Goal: Information Seeking & Learning: Learn about a topic

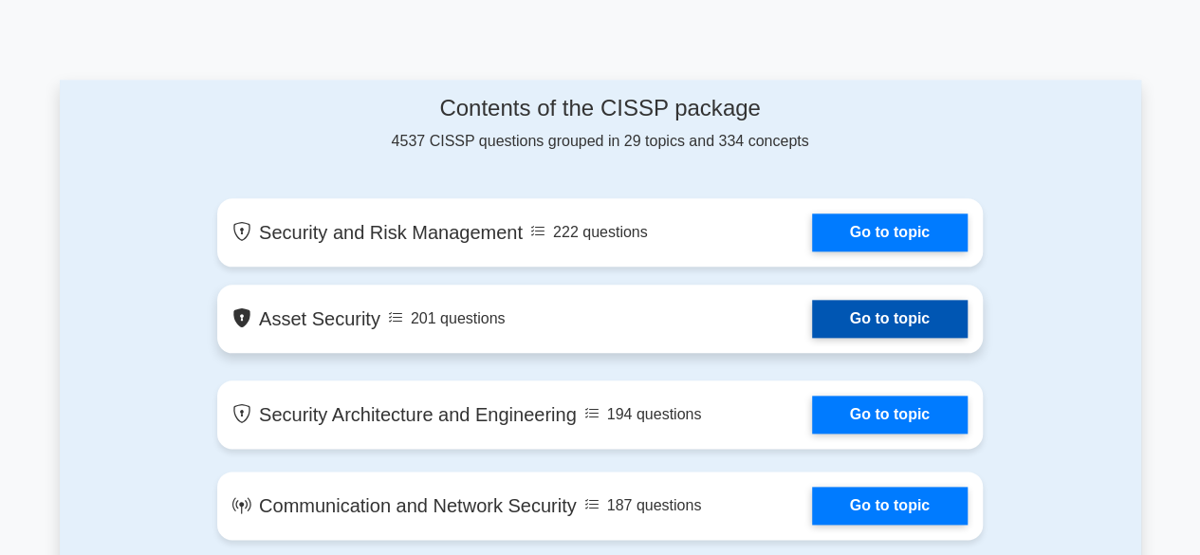
scroll to position [1043, 0]
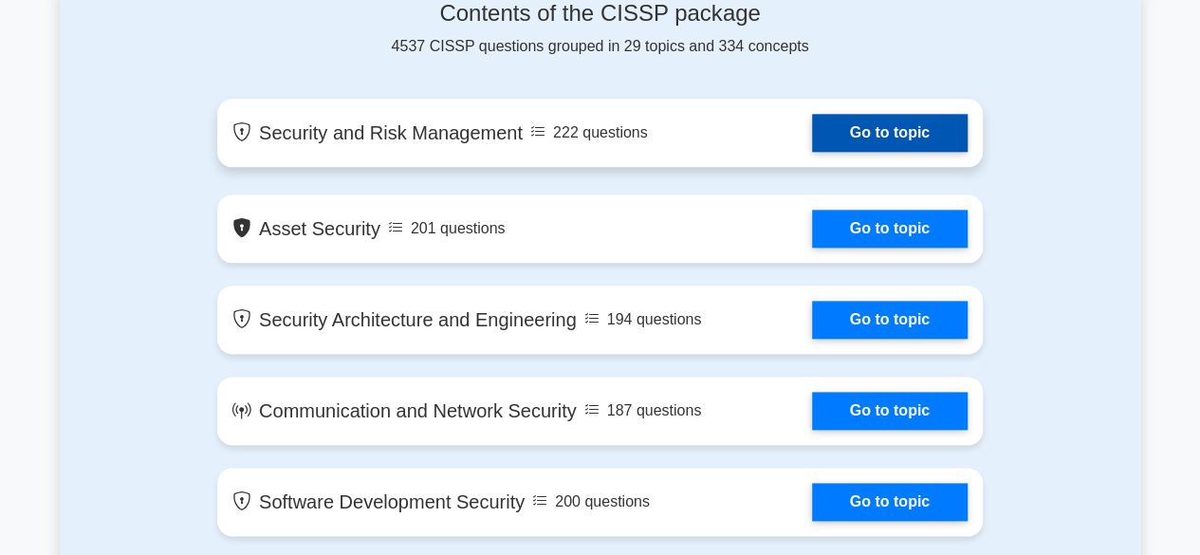
click at [847, 138] on link "Go to topic" at bounding box center [890, 133] width 156 height 38
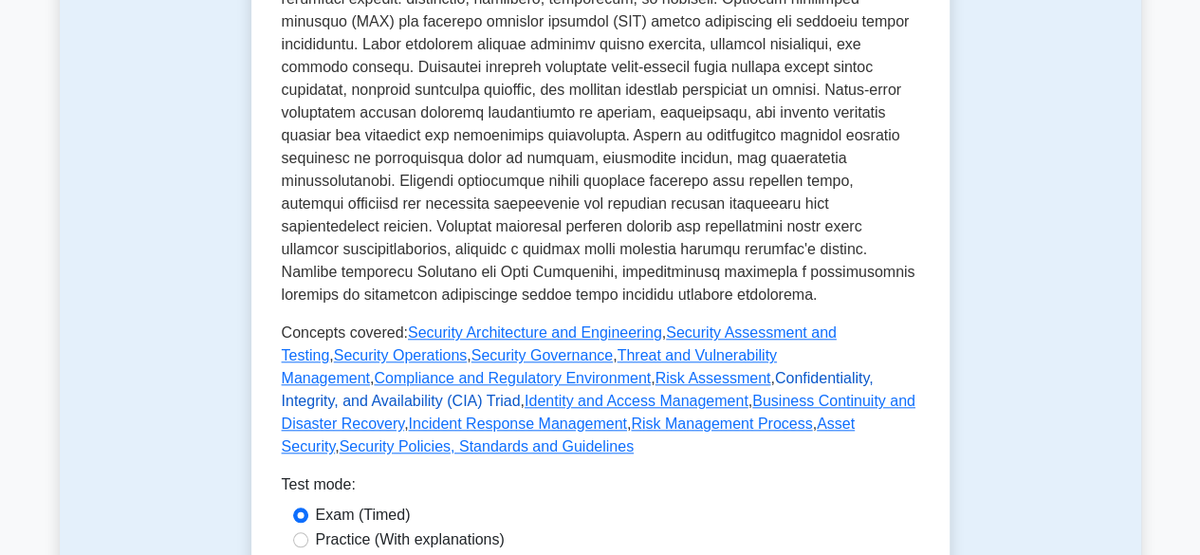
scroll to position [854, 0]
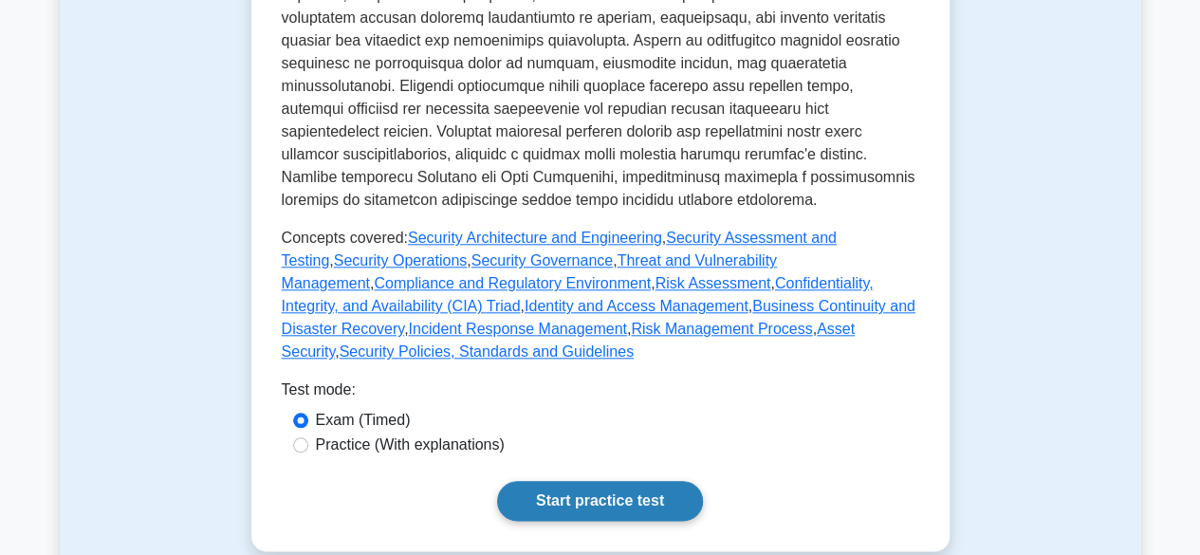
click at [662, 481] on link "Start practice test" at bounding box center [600, 501] width 206 height 40
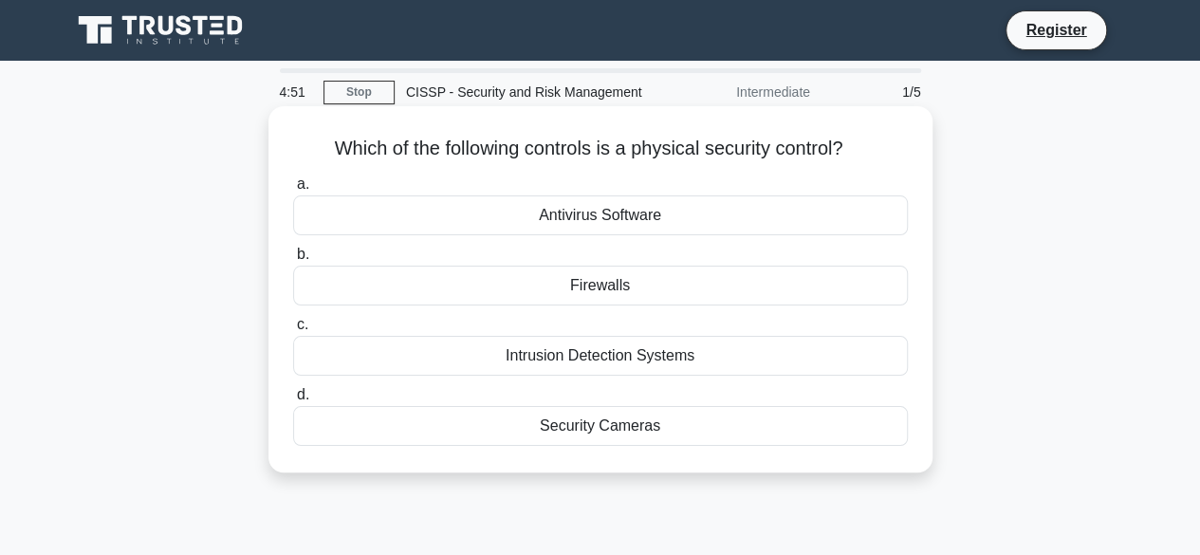
click at [483, 443] on div "Security Cameras" at bounding box center [600, 426] width 615 height 40
click at [293, 401] on input "d. Security Cameras" at bounding box center [293, 395] width 0 height 12
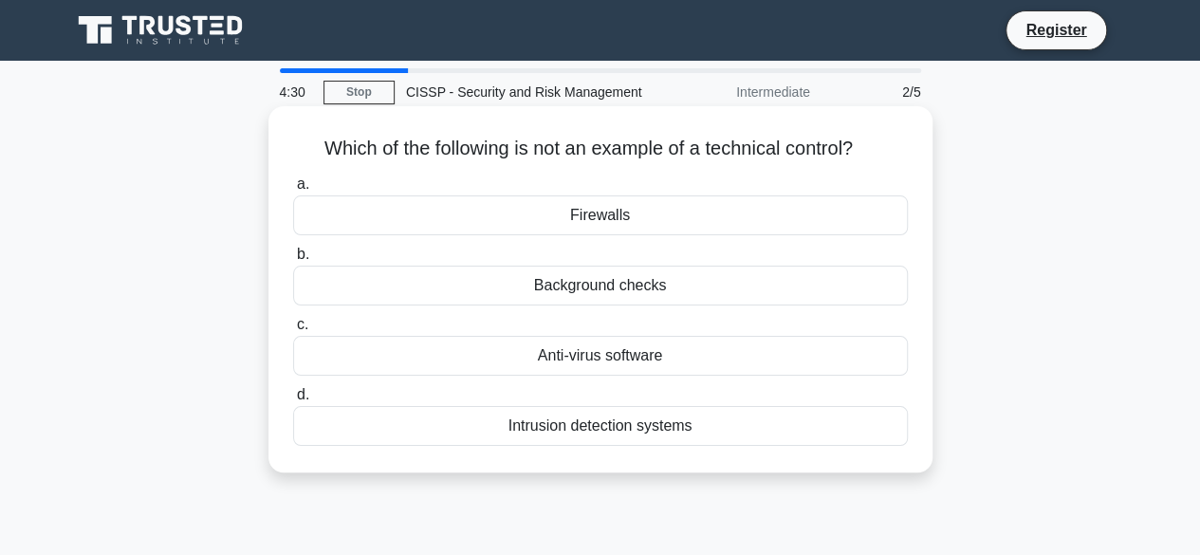
click at [601, 296] on div "Background checks" at bounding box center [600, 286] width 615 height 40
click at [293, 261] on input "b. Background checks" at bounding box center [293, 255] width 0 height 12
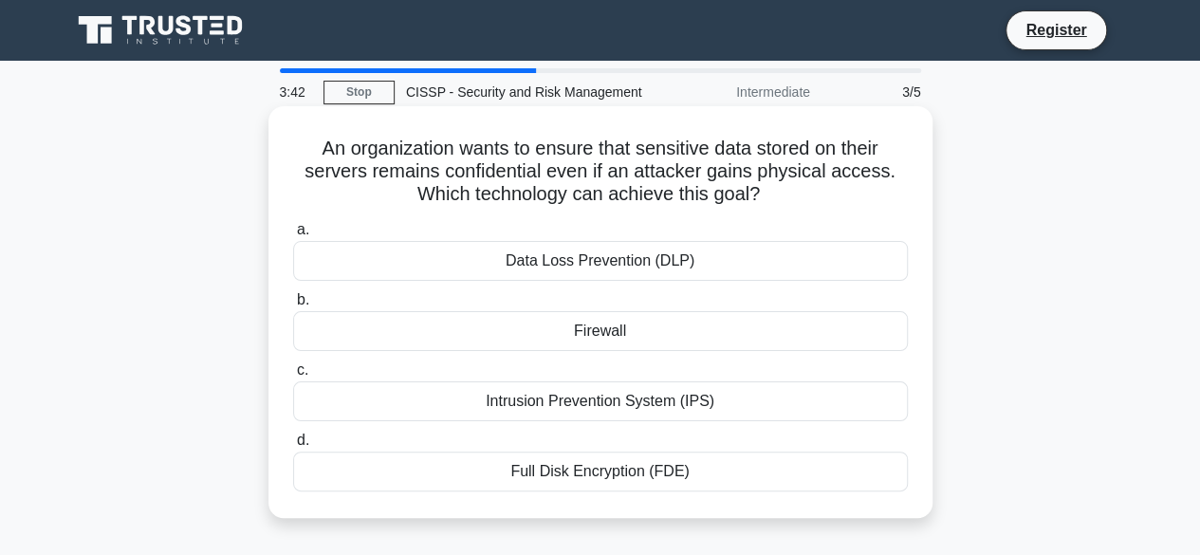
click at [592, 472] on div "Full Disk Encryption (FDE)" at bounding box center [600, 472] width 615 height 40
click at [293, 447] on input "d. Full Disk Encryption (FDE)" at bounding box center [293, 440] width 0 height 12
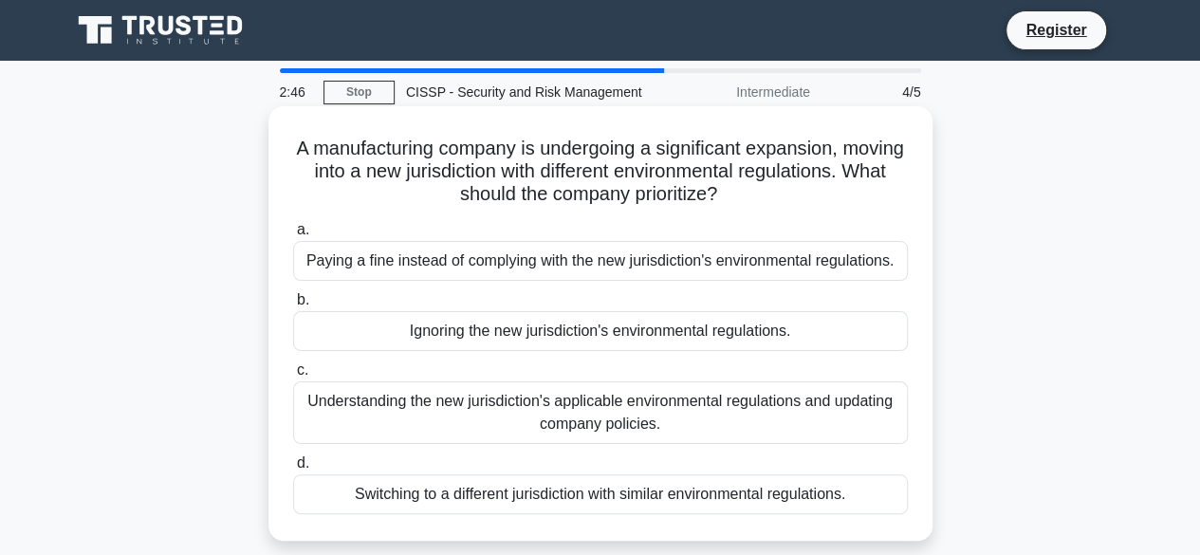
click at [566, 398] on div "Understanding the new jurisdiction's applicable environmental regulations and u…" at bounding box center [600, 412] width 615 height 63
click at [293, 377] on input "c. Understanding the new jurisdiction's applicable environmental regulations an…" at bounding box center [293, 370] width 0 height 12
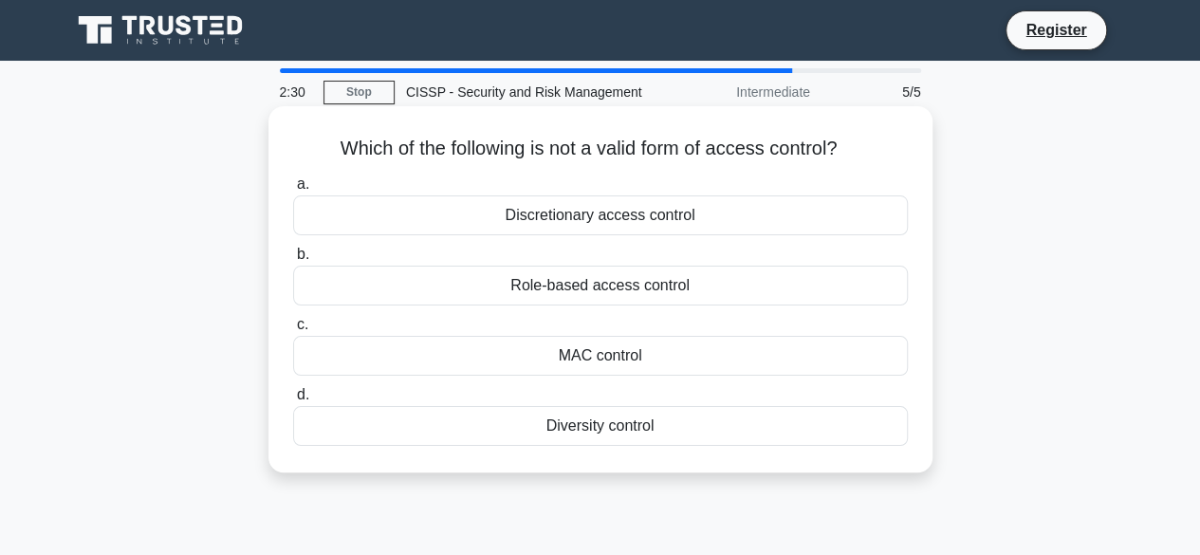
click at [472, 362] on div "MAC control" at bounding box center [600, 356] width 615 height 40
click at [293, 331] on input "c. MAC control" at bounding box center [293, 325] width 0 height 12
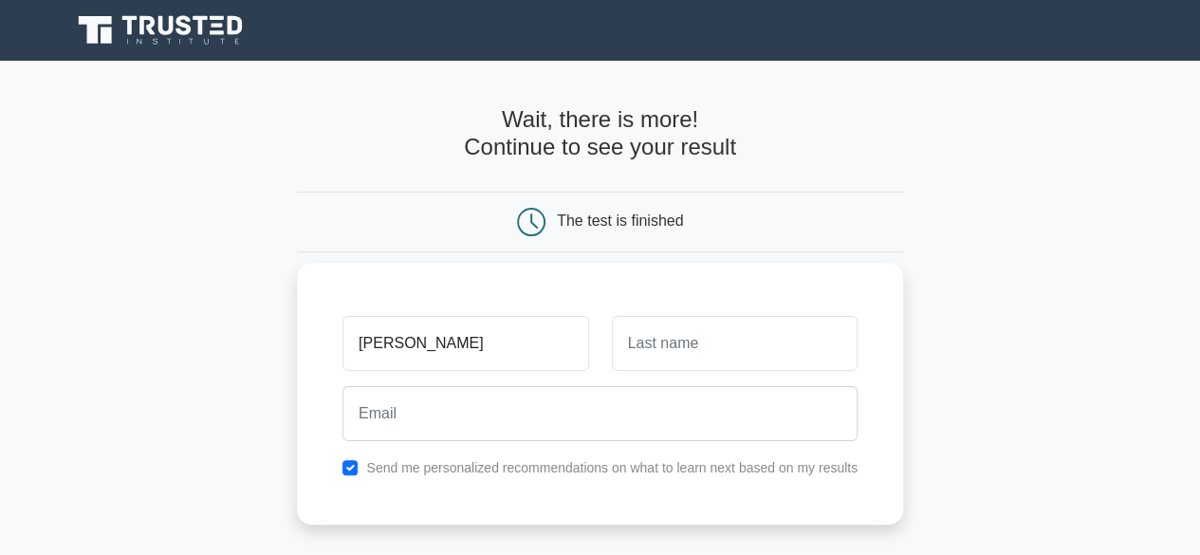
type input "kamau"
click at [708, 362] on input "text" at bounding box center [735, 343] width 246 height 55
type input "mshindi"
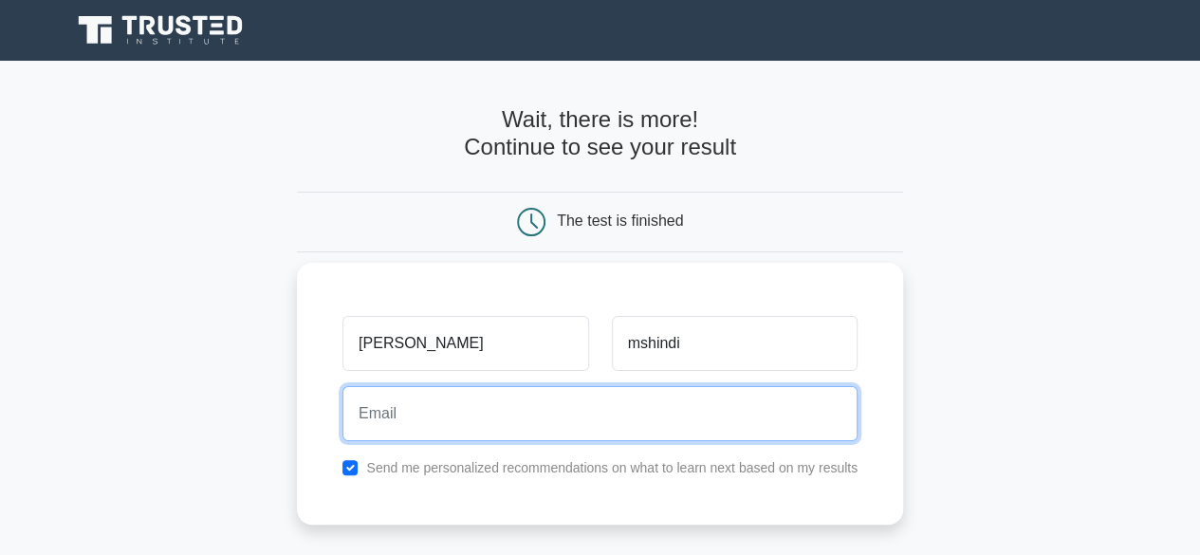
click at [516, 395] on input "email" at bounding box center [599, 413] width 515 height 55
type input "geoffmachio@yahoo.com"
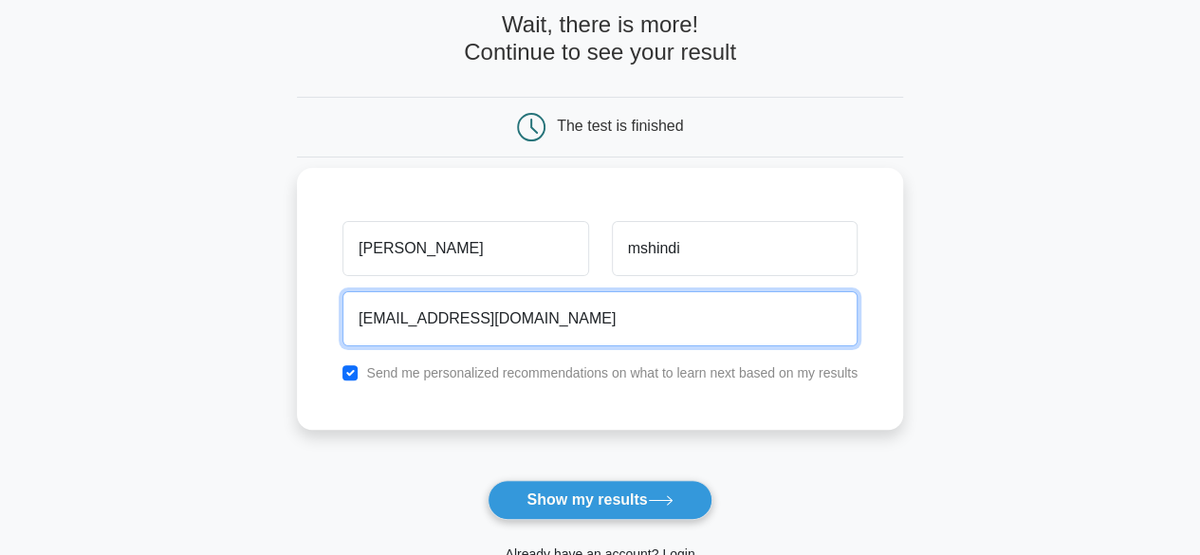
scroll to position [190, 0]
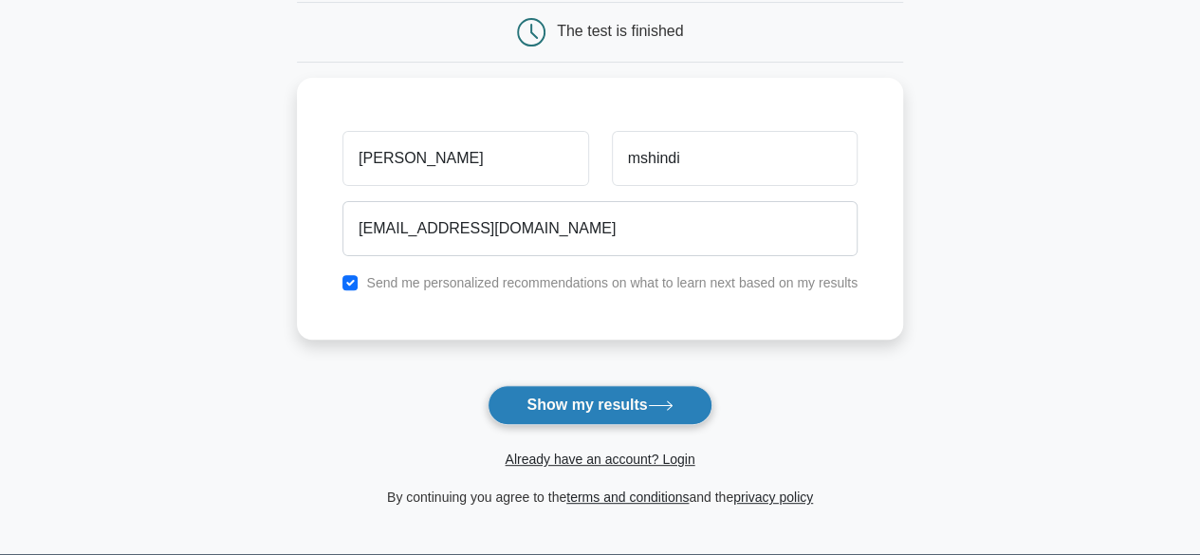
click at [604, 412] on button "Show my results" at bounding box center [600, 405] width 224 height 40
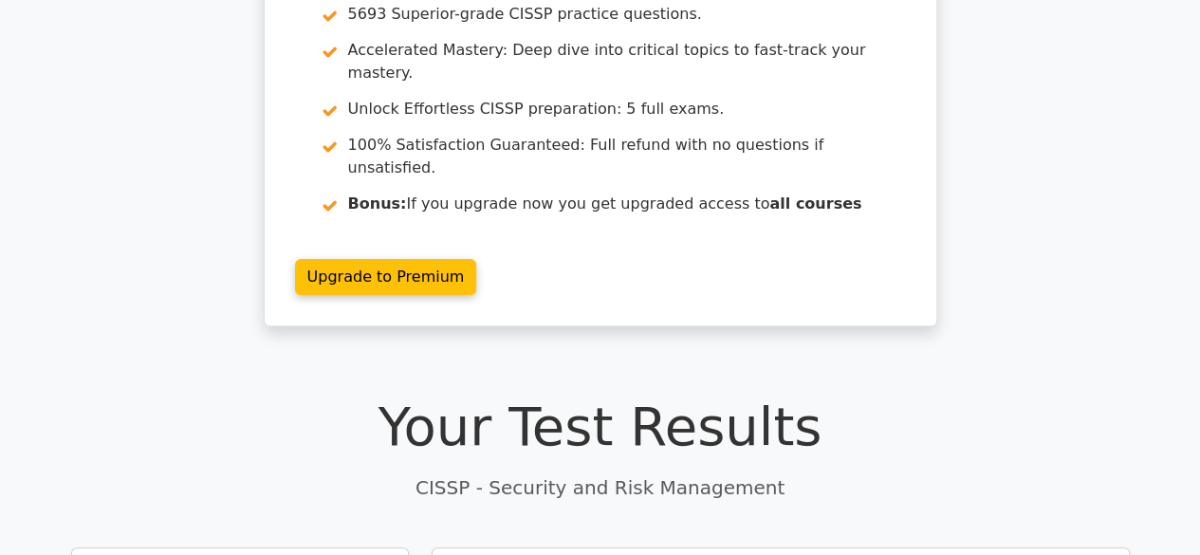
scroll to position [474, 0]
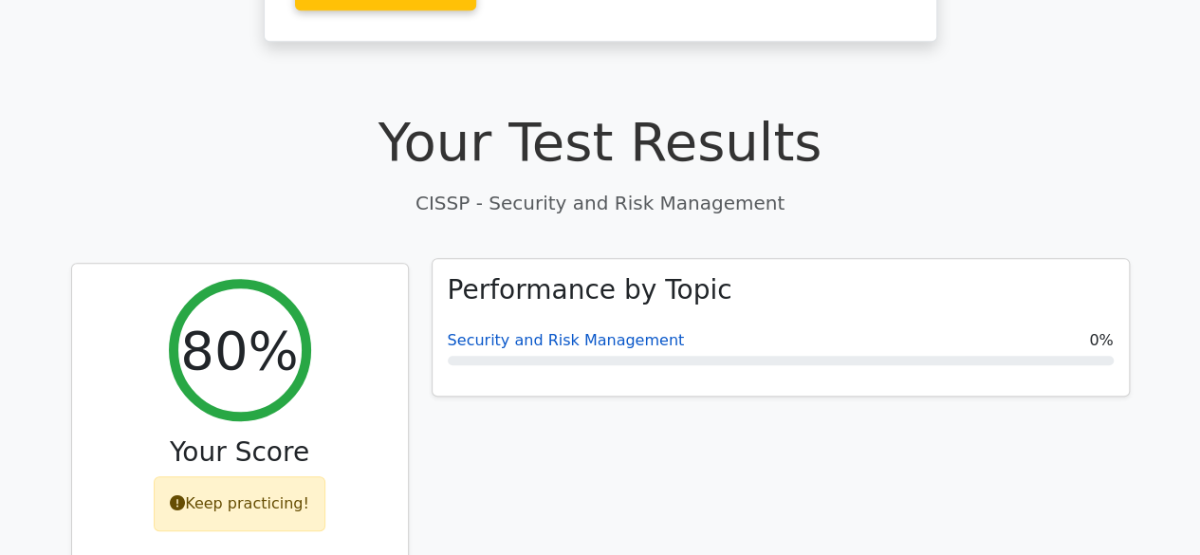
click at [507, 331] on link "Security and Risk Management" at bounding box center [566, 340] width 237 height 18
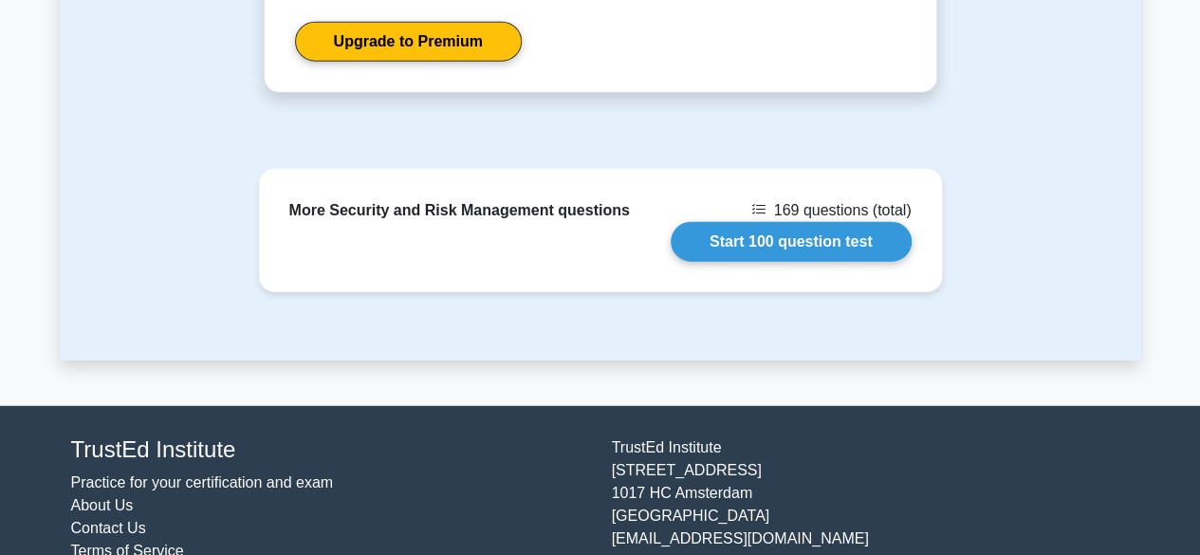
scroll to position [2277, 0]
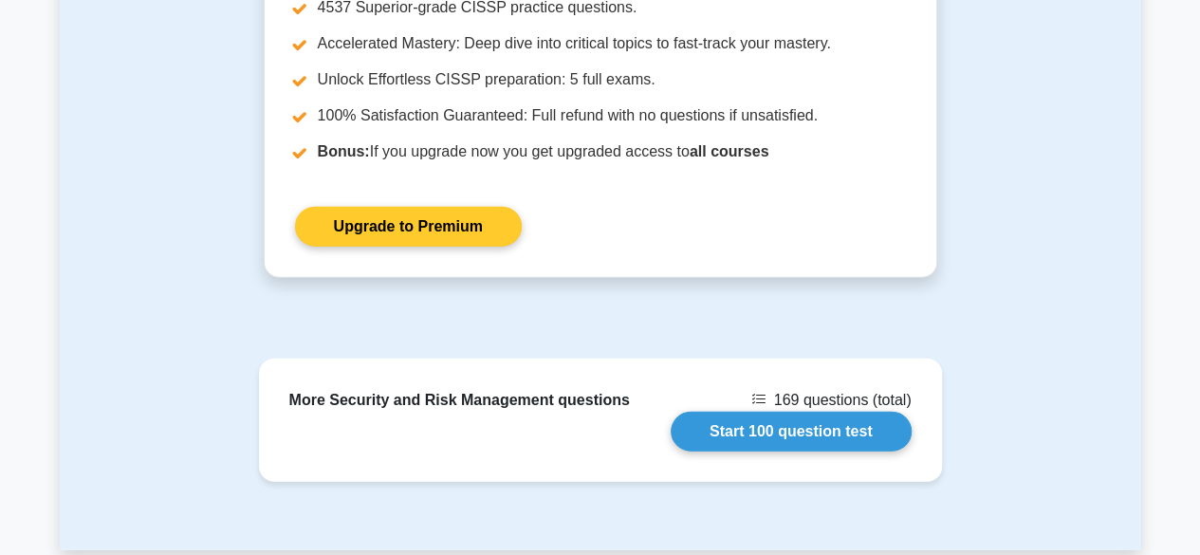
click at [479, 207] on link "Upgrade to Premium" at bounding box center [408, 227] width 227 height 40
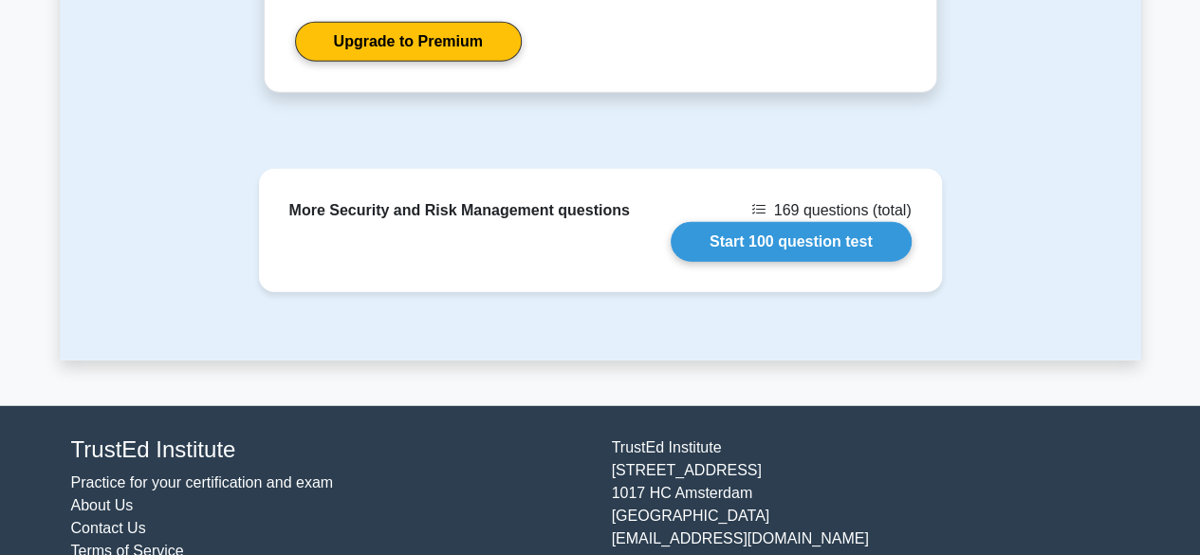
scroll to position [2474, 0]
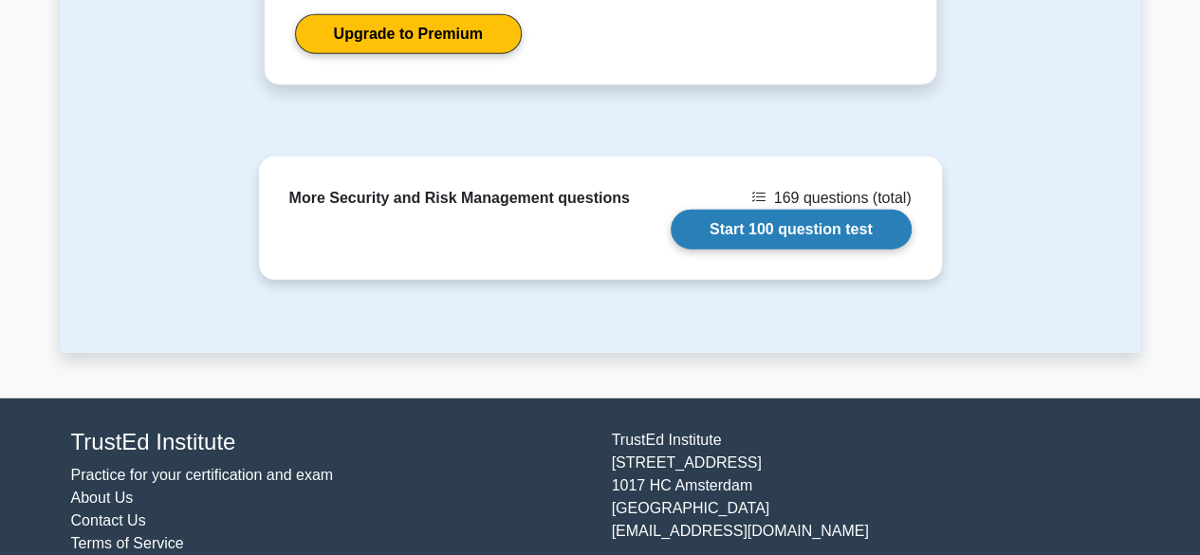
click at [754, 210] on link "Start 100 question test" at bounding box center [791, 230] width 241 height 40
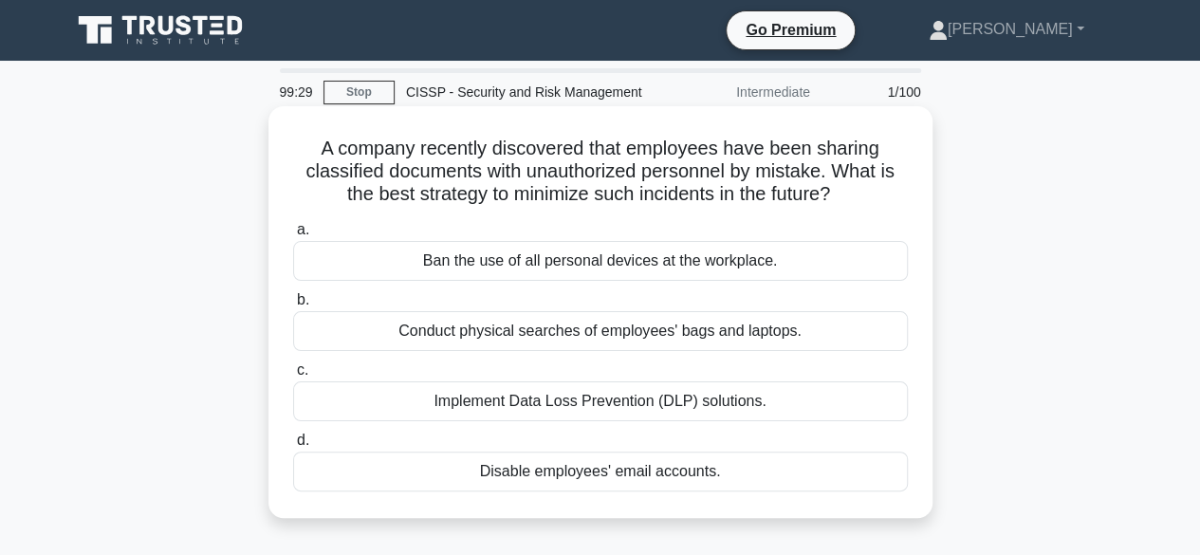
click at [591, 413] on div "Implement Data Loss Prevention (DLP) solutions." at bounding box center [600, 401] width 615 height 40
click at [431, 392] on div "Implement Data Loss Prevention (DLP) solutions." at bounding box center [600, 401] width 615 height 40
click at [293, 377] on input "c. Implement Data Loss Prevention (DLP) solutions." at bounding box center [293, 370] width 0 height 12
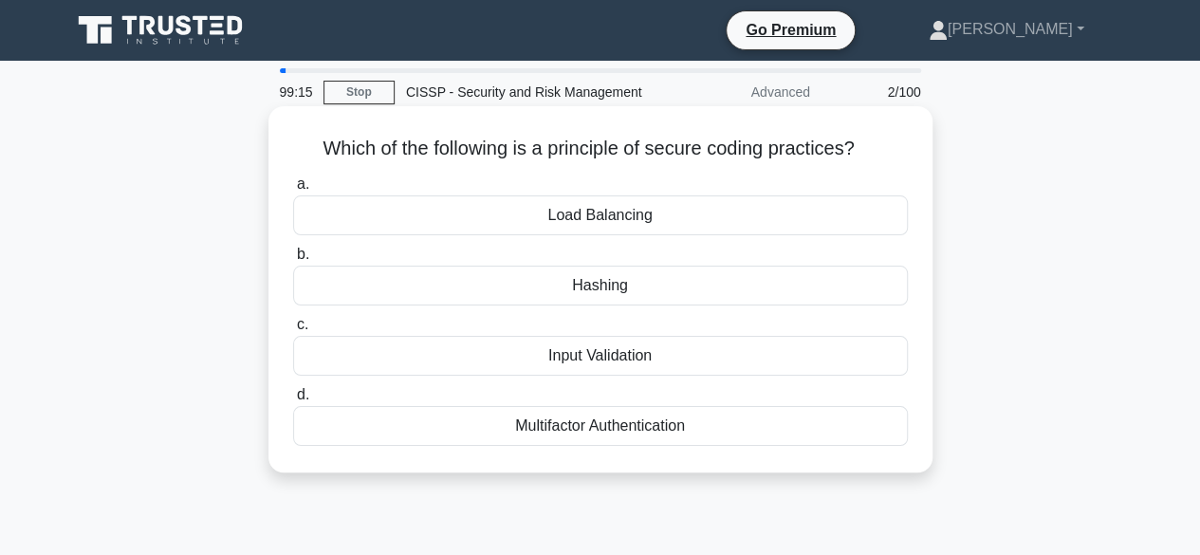
click at [564, 370] on div "Input Validation" at bounding box center [600, 356] width 615 height 40
click at [535, 356] on div "Input Validation" at bounding box center [600, 356] width 615 height 40
click at [293, 331] on input "c. Input Validation" at bounding box center [293, 325] width 0 height 12
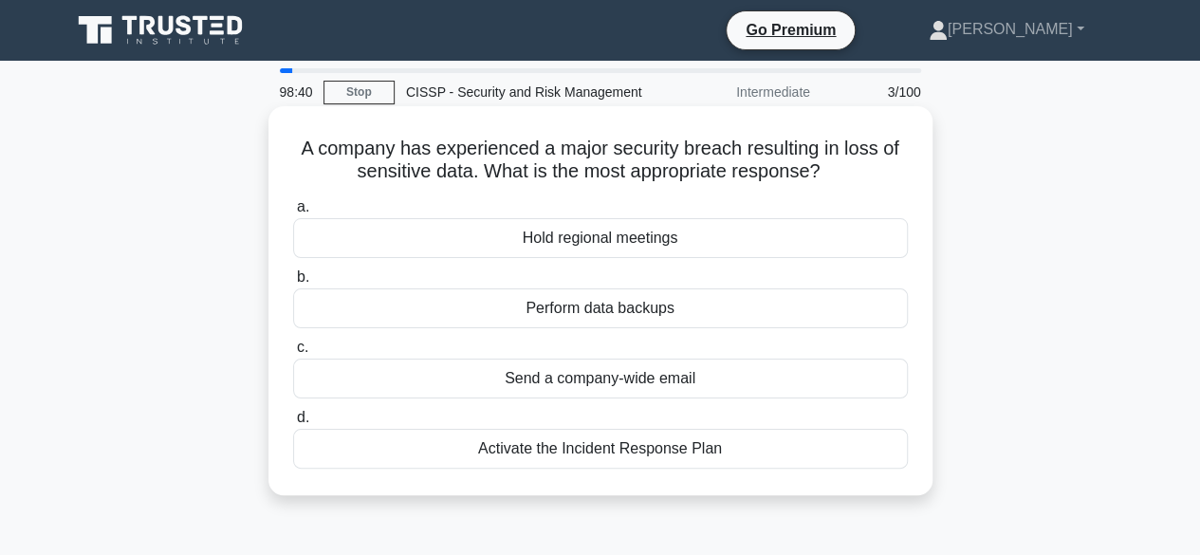
click at [594, 451] on div "Activate the Incident Response Plan" at bounding box center [600, 449] width 615 height 40
click at [293, 424] on input "d. Activate the Incident Response Plan" at bounding box center [293, 418] width 0 height 12
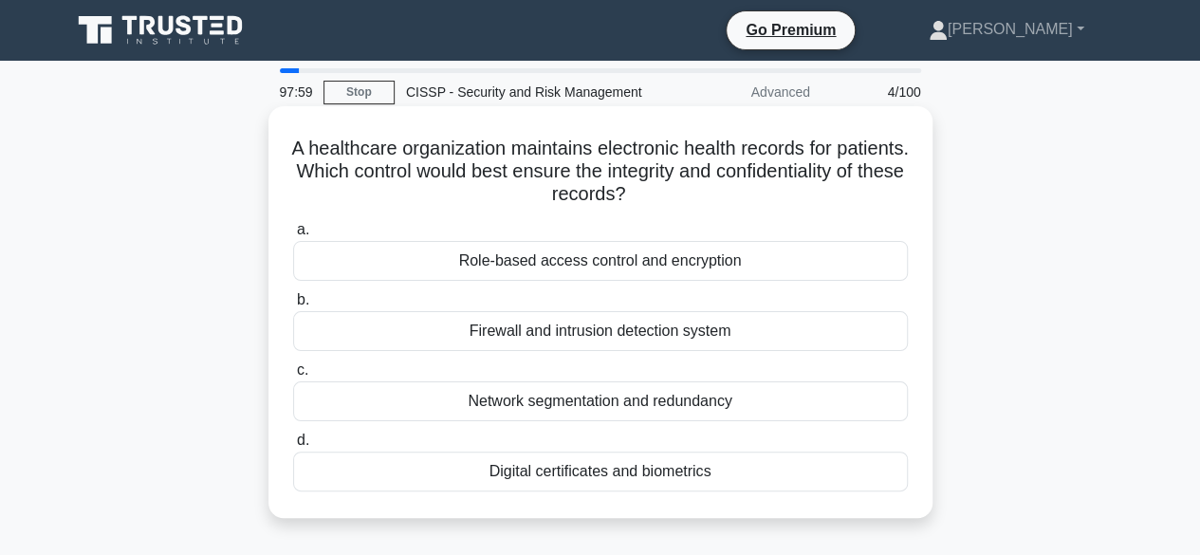
click at [502, 473] on div "Digital certificates and biometrics" at bounding box center [600, 472] width 615 height 40
click at [293, 447] on input "d. Digital certificates and biometrics" at bounding box center [293, 440] width 0 height 12
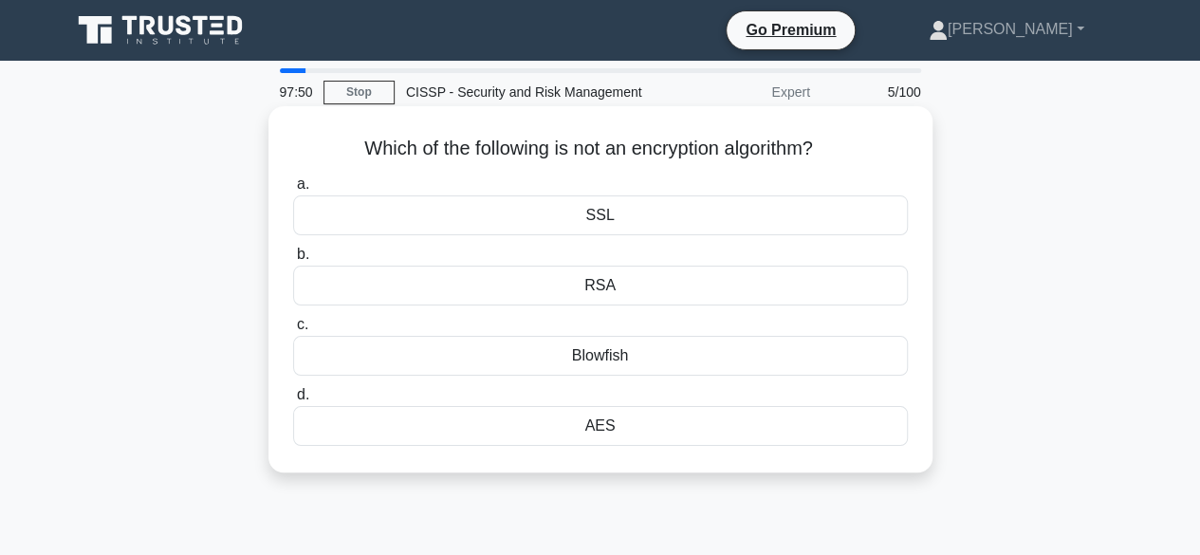
click at [574, 358] on div "Blowfish" at bounding box center [600, 356] width 615 height 40
click at [293, 331] on input "c. Blowfish" at bounding box center [293, 325] width 0 height 12
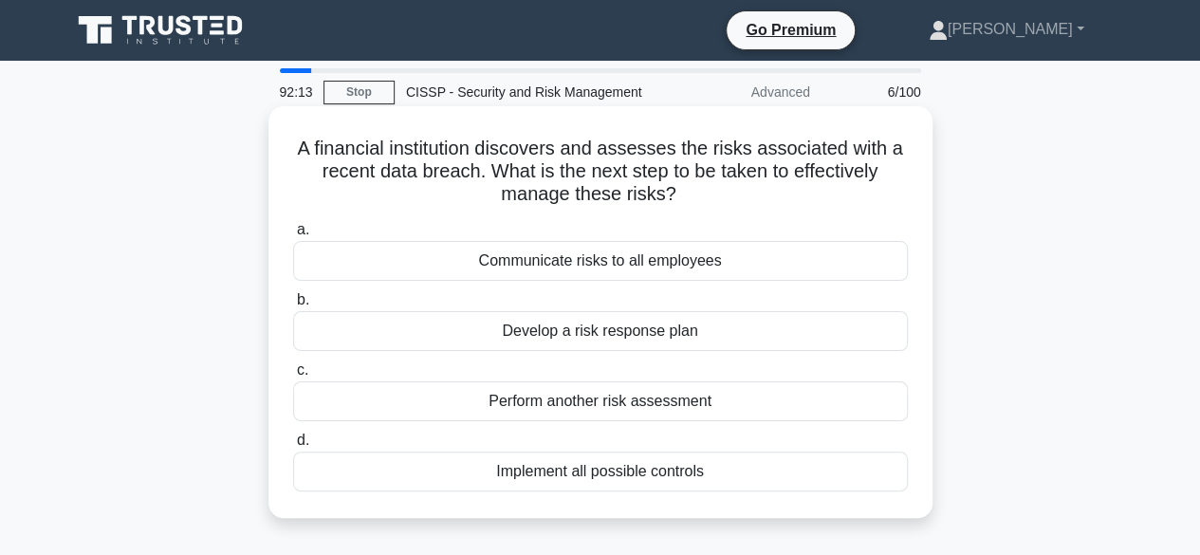
click at [569, 361] on label "c. Perform another risk assessment" at bounding box center [600, 390] width 615 height 63
click at [293, 364] on input "c. Perform another risk assessment" at bounding box center [293, 370] width 0 height 12
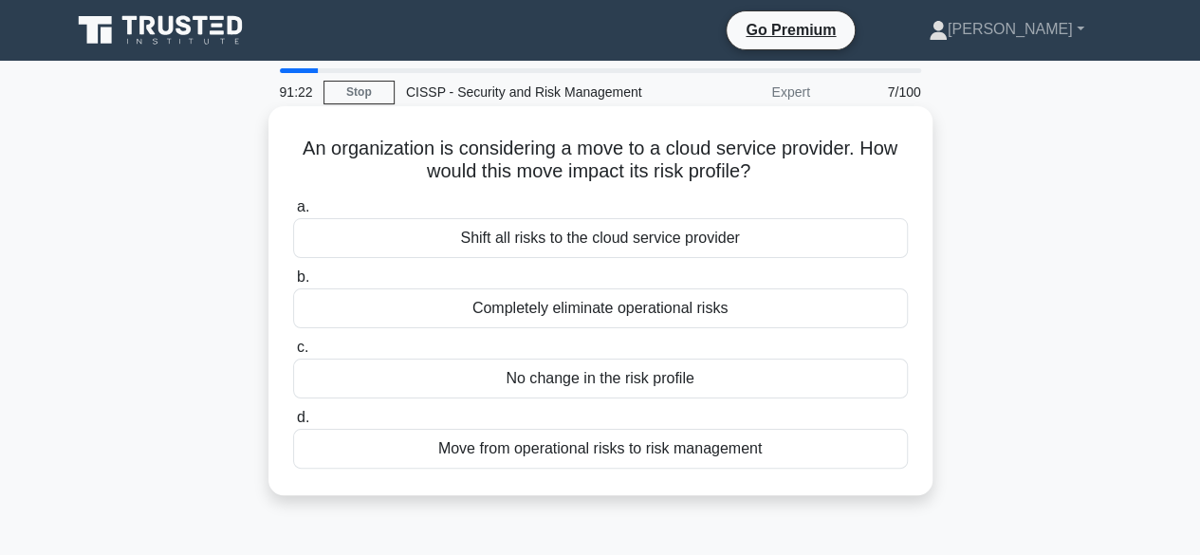
click at [546, 382] on div "No change in the risk profile" at bounding box center [600, 379] width 615 height 40
click at [293, 354] on input "c. No change in the risk profile" at bounding box center [293, 347] width 0 height 12
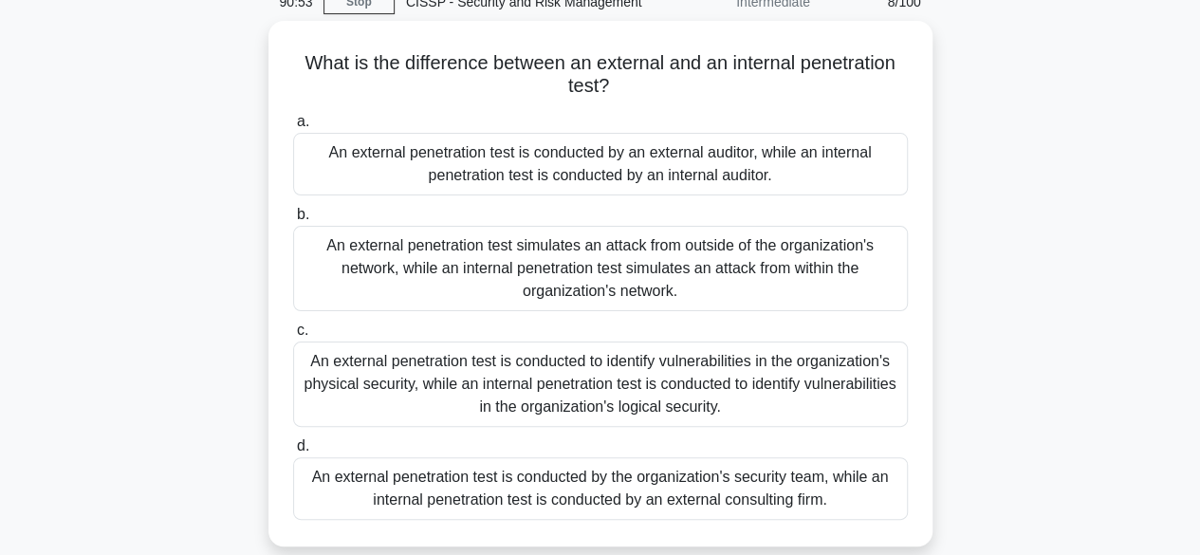
scroll to position [95, 0]
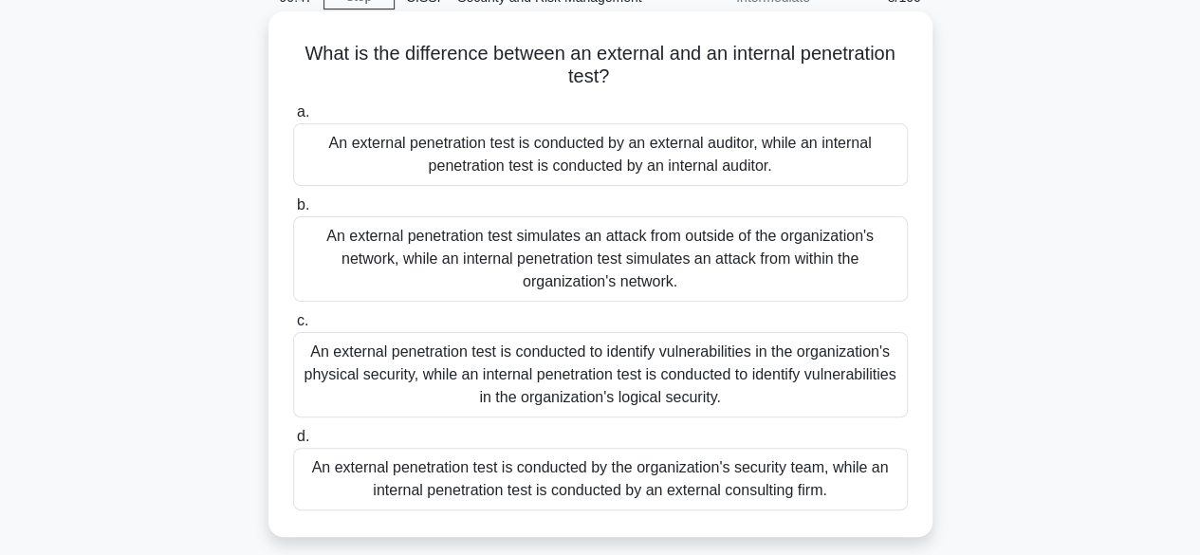
click at [524, 246] on div "An external penetration test simulates an attack from outside of the organizati…" at bounding box center [600, 258] width 615 height 85
click at [293, 212] on input "b. An external penetration test simulates an attack from outside of the organiz…" at bounding box center [293, 205] width 0 height 12
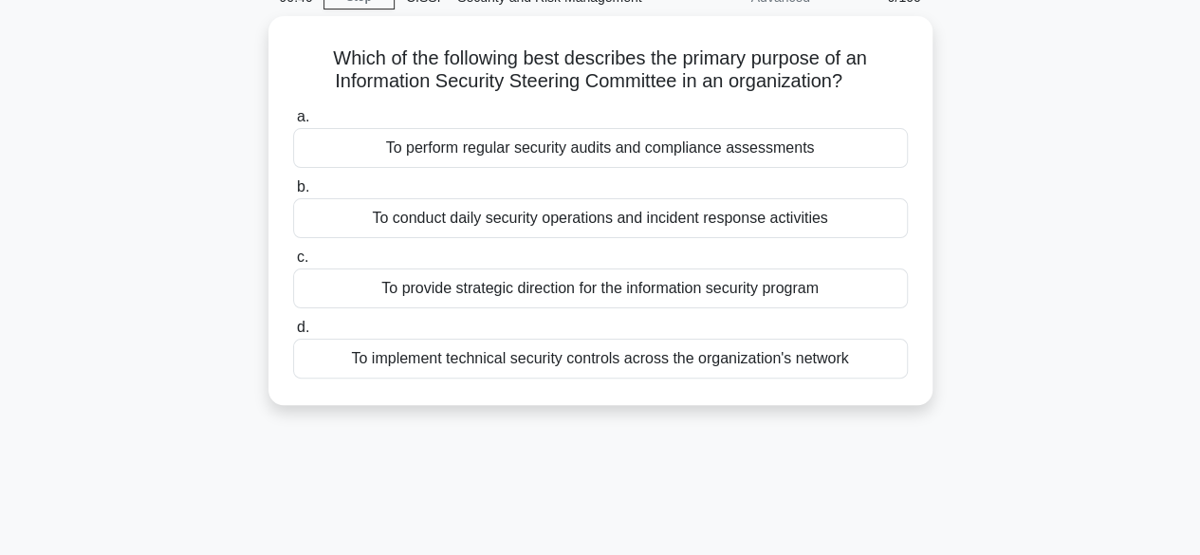
scroll to position [0, 0]
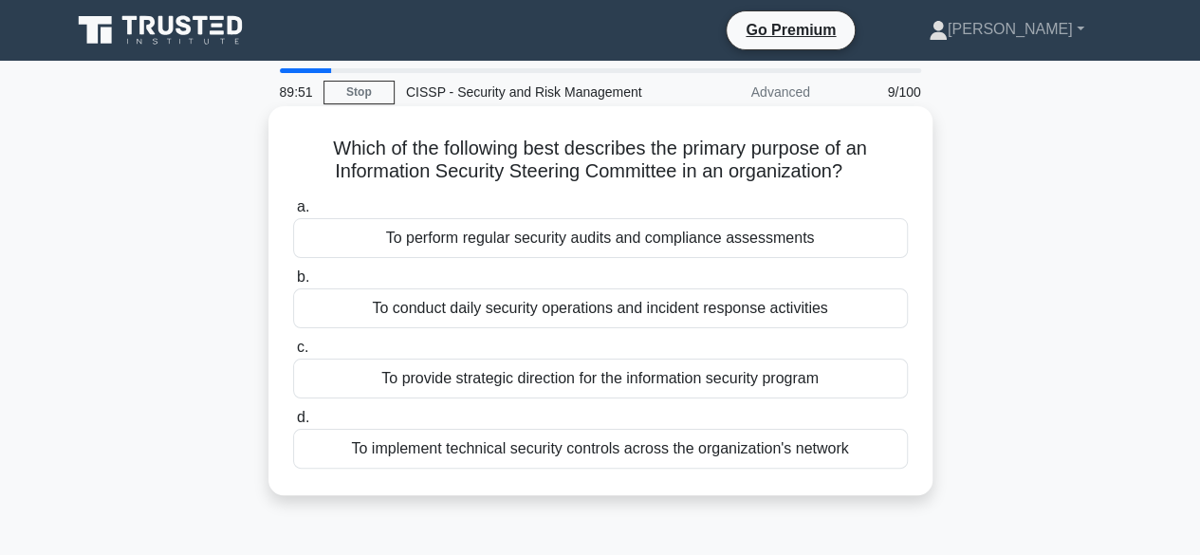
click at [477, 377] on div "To provide strategic direction for the information security program" at bounding box center [600, 379] width 615 height 40
click at [293, 354] on input "c. To provide strategic direction for the information security program" at bounding box center [293, 347] width 0 height 12
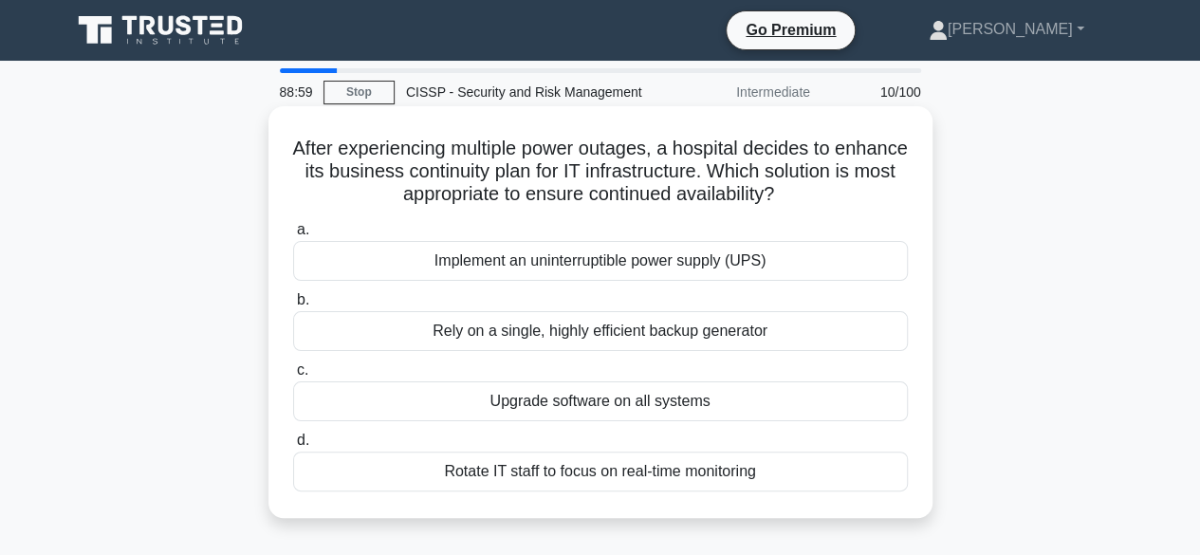
click at [507, 270] on div "Implement an uninterruptible power supply (UPS)" at bounding box center [600, 261] width 615 height 40
click at [293, 236] on input "a. Implement an uninterruptible power supply (UPS)" at bounding box center [293, 230] width 0 height 12
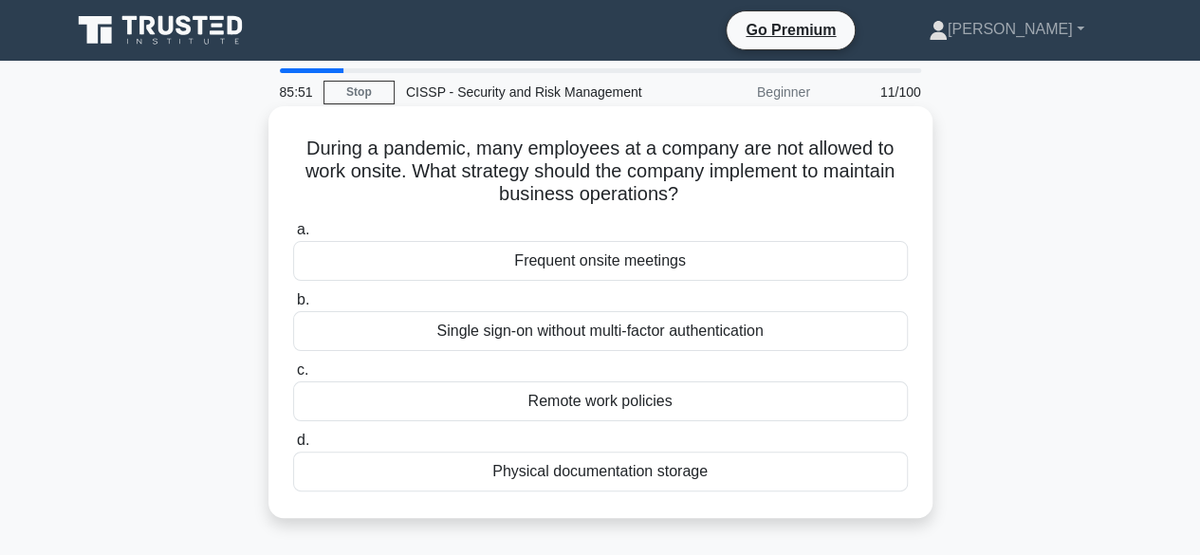
click at [573, 403] on div "Remote work policies" at bounding box center [600, 401] width 615 height 40
click at [293, 377] on input "c. Remote work policies" at bounding box center [293, 370] width 0 height 12
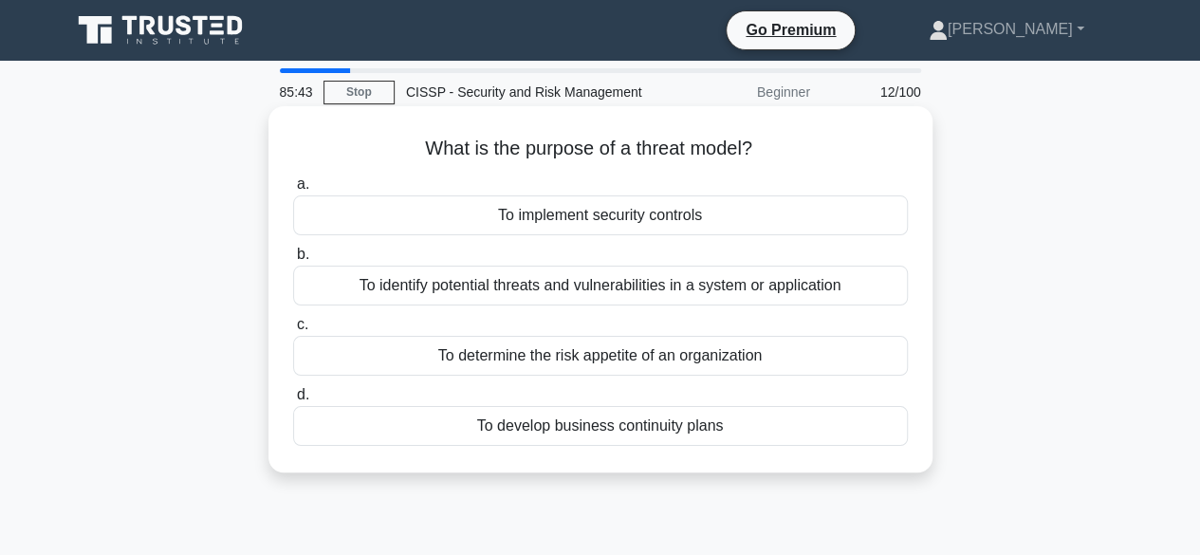
click at [634, 295] on div "To identify potential threats and vulnerabilities in a system or application" at bounding box center [600, 286] width 615 height 40
click at [293, 261] on input "b. To identify potential threats and vulnerabilities in a system or application" at bounding box center [293, 255] width 0 height 12
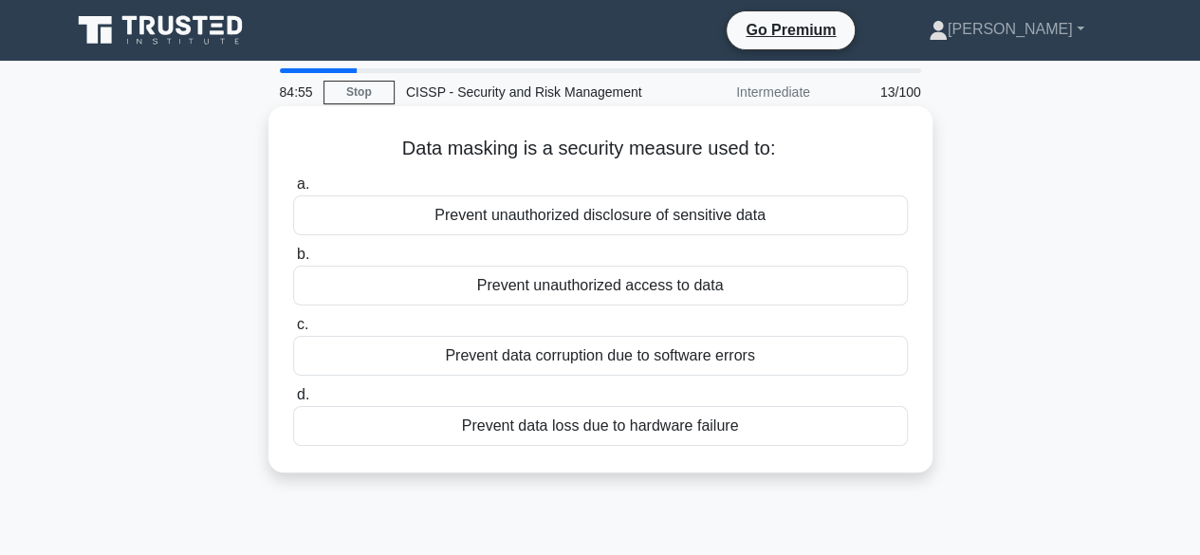
click at [696, 213] on div "Prevent unauthorized disclosure of sensitive data" at bounding box center [600, 215] width 615 height 40
click at [293, 191] on input "a. Prevent unauthorized disclosure of sensitive data" at bounding box center [293, 184] width 0 height 12
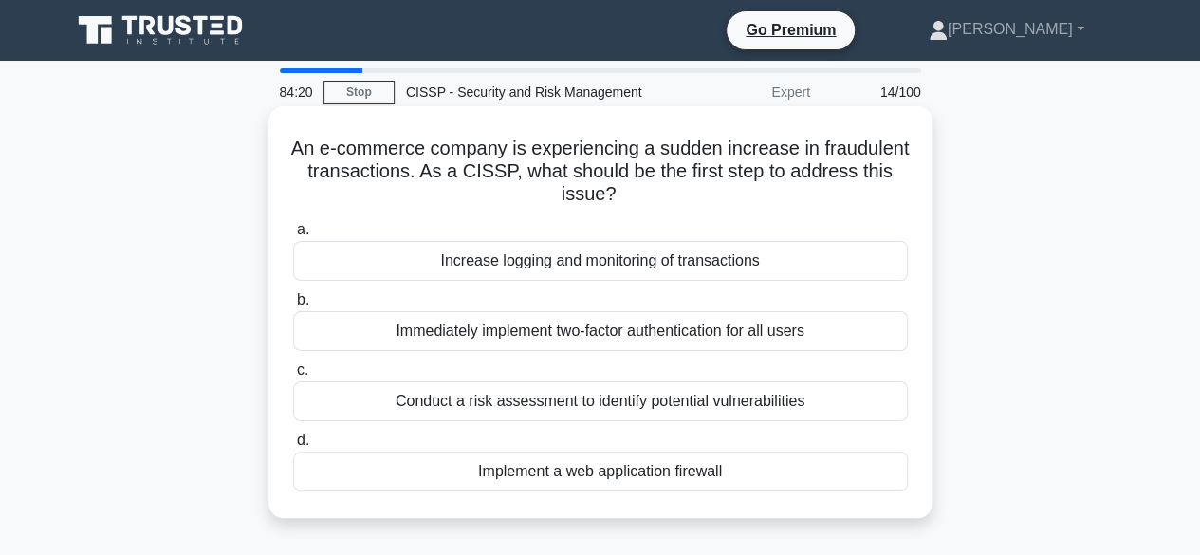
click at [430, 411] on div "Conduct a risk assessment to identify potential vulnerabilities" at bounding box center [600, 401] width 615 height 40
click at [293, 377] on input "c. Conduct a risk assessment to identify potential vulnerabilities" at bounding box center [293, 370] width 0 height 12
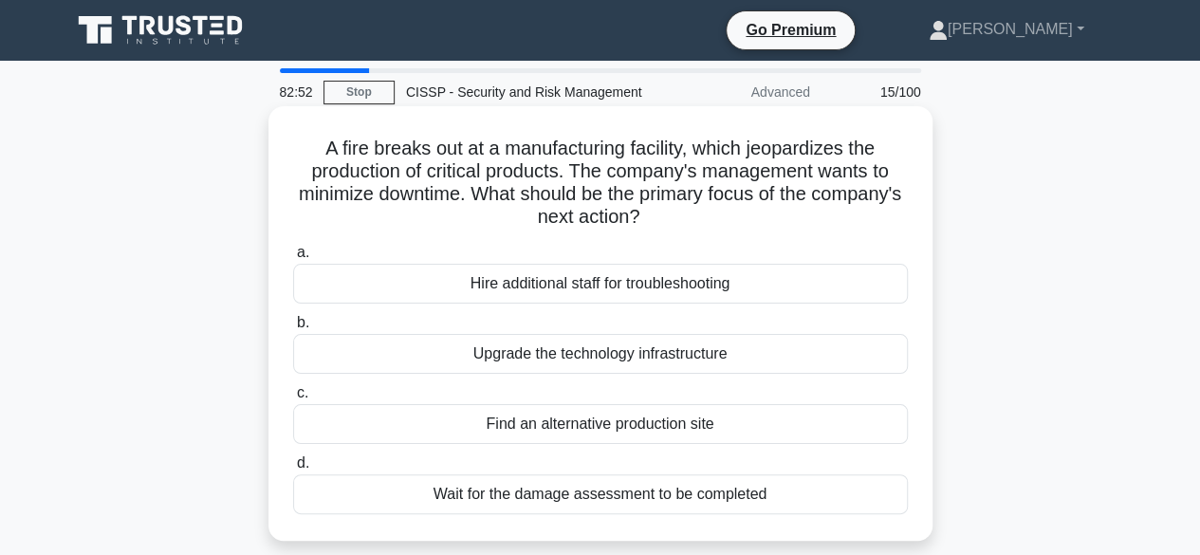
click at [494, 487] on div "Wait for the damage assessment to be completed" at bounding box center [600, 494] width 615 height 40
click at [293, 470] on input "d. Wait for the damage assessment to be completed" at bounding box center [293, 463] width 0 height 12
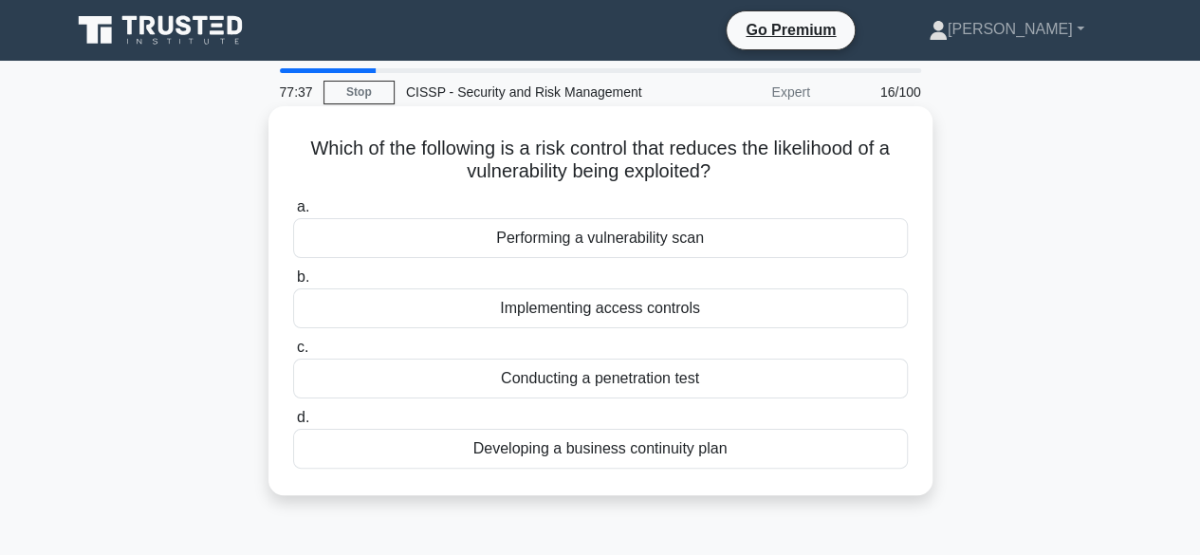
click at [649, 231] on div "Performing a vulnerability scan" at bounding box center [600, 238] width 615 height 40
click at [293, 213] on input "a. Performing a vulnerability scan" at bounding box center [293, 207] width 0 height 12
